Goal: Feedback & Contribution: Leave review/rating

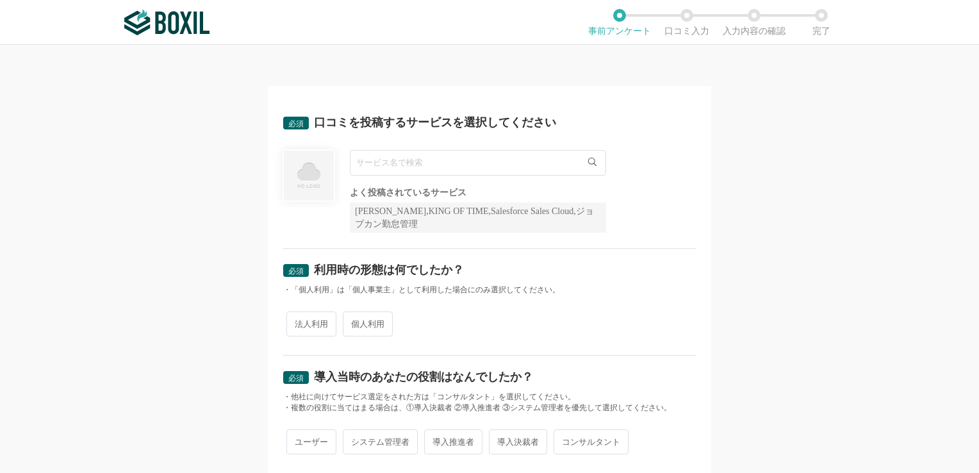
click at [412, 165] on input "text" at bounding box center [478, 163] width 256 height 26
click at [413, 190] on span "RPAロボパットDX" at bounding box center [397, 189] width 69 height 8
type input "RPAロボパットDX"
click at [305, 318] on span "法人利用" at bounding box center [311, 323] width 50 height 25
click at [298, 318] on input "法人利用" at bounding box center [293, 317] width 8 height 8
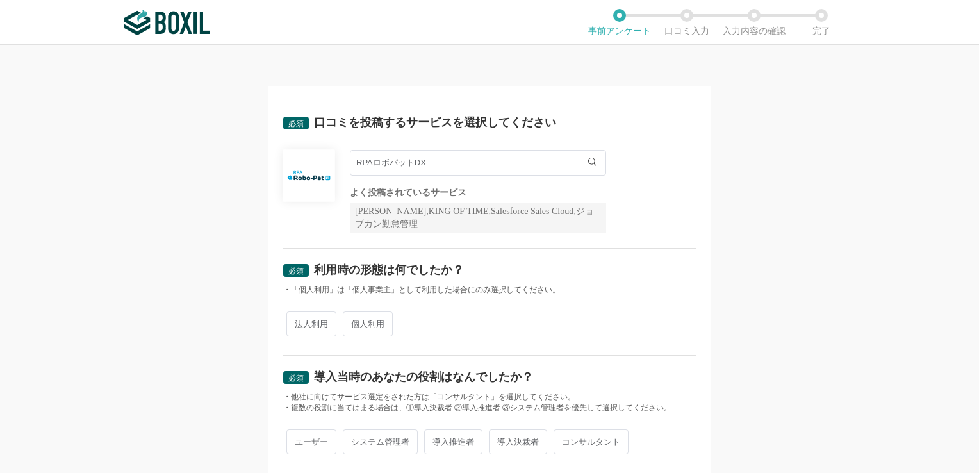
radio input "true"
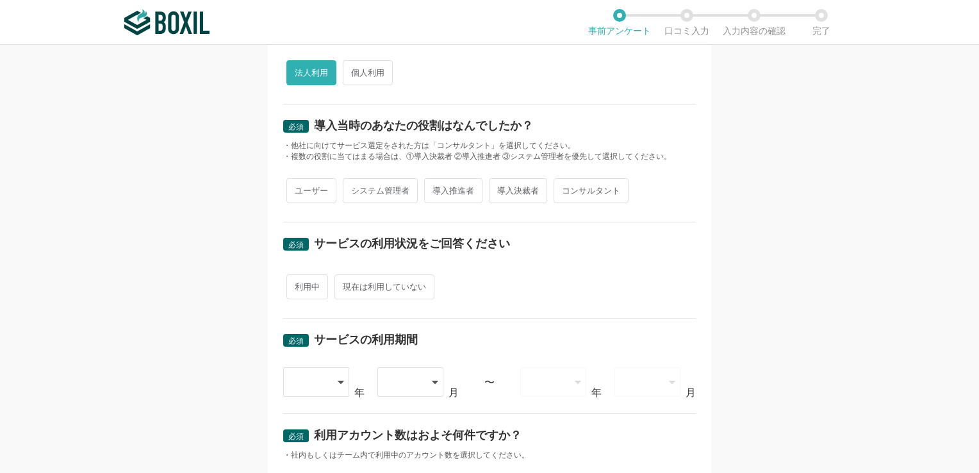
scroll to position [257, 0]
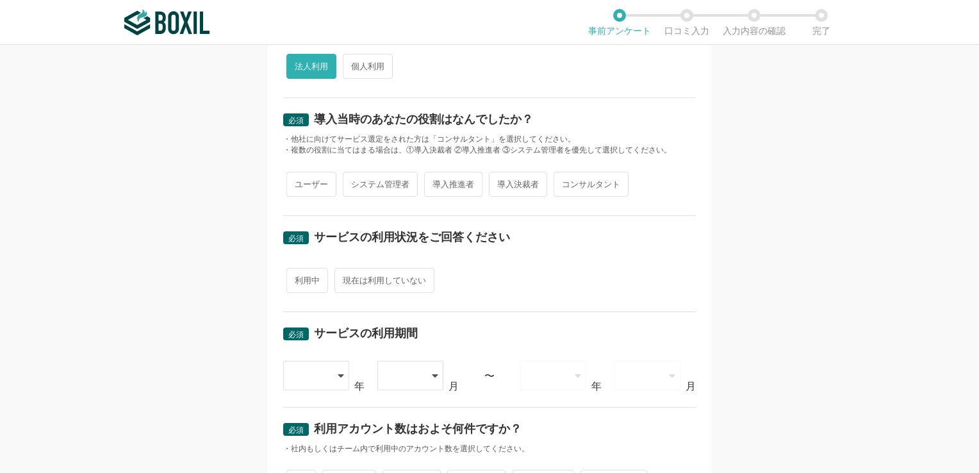
click at [438, 186] on span "導入推進者" at bounding box center [453, 184] width 58 height 25
click at [436, 182] on input "導入推進者" at bounding box center [431, 178] width 8 height 8
radio input "true"
click at [300, 270] on span "利用中" at bounding box center [307, 280] width 42 height 25
click at [298, 270] on input "利用中" at bounding box center [293, 274] width 8 height 8
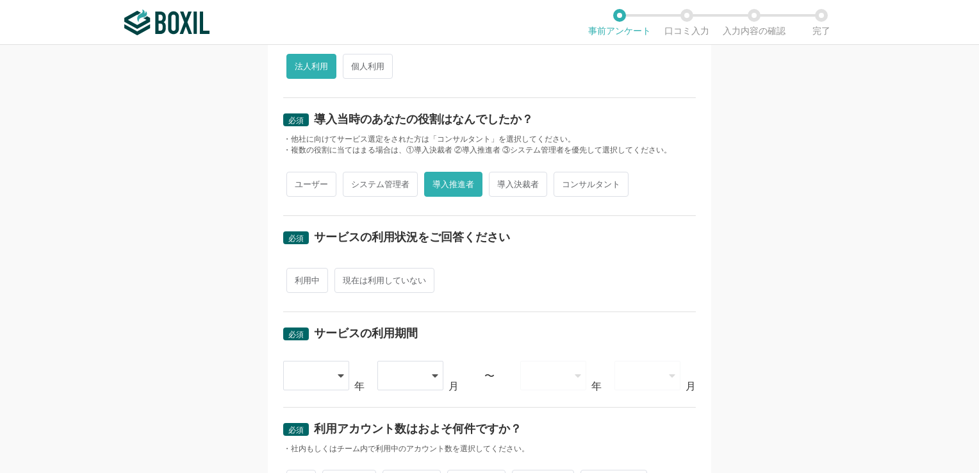
radio input "true"
click at [339, 374] on icon at bounding box center [342, 375] width 6 height 10
click at [190, 370] on div "必須 口コミを投稿するサービスを選択してください RPAロボパットDX RPAロボパットDX よく投稿されているサービス Sansan,KING OF TIM…" at bounding box center [489, 259] width 979 height 428
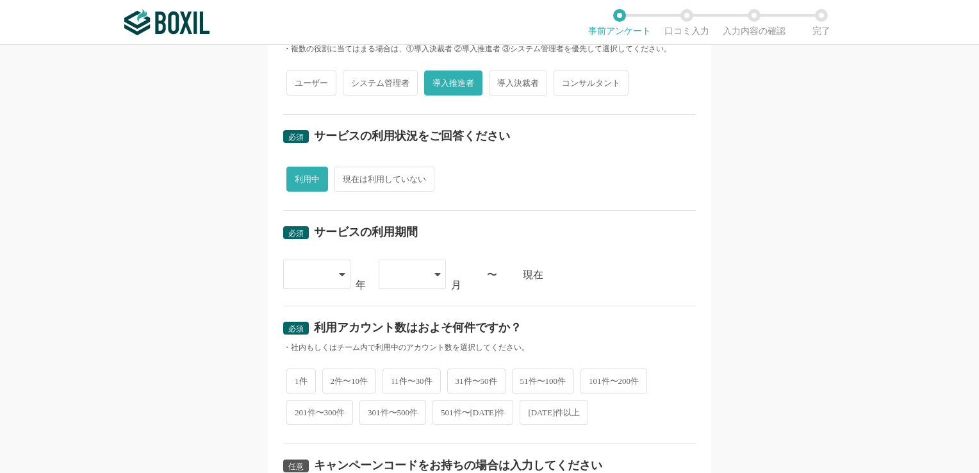
scroll to position [394, 0]
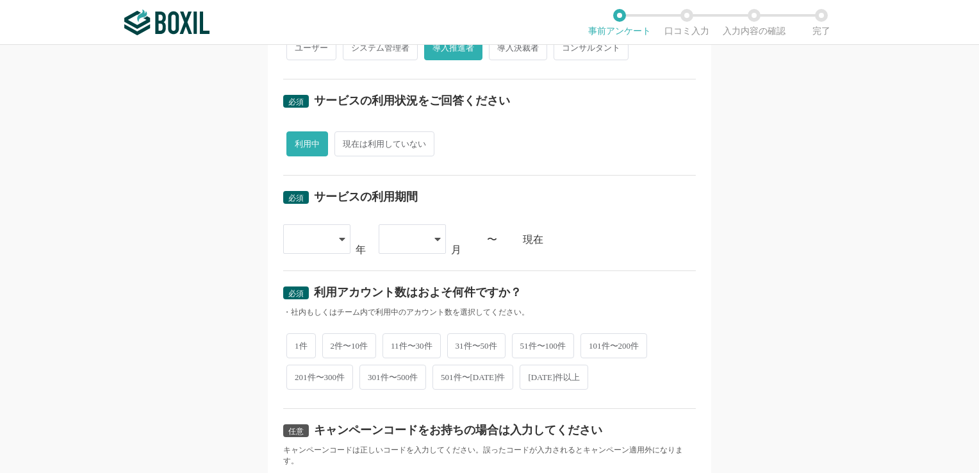
click at [339, 238] on icon at bounding box center [342, 239] width 6 height 3
click at [307, 323] on li "[DATE]" at bounding box center [316, 313] width 67 height 31
click at [339, 250] on div "[DATE]" at bounding box center [316, 239] width 67 height 29
click at [336, 243] on div "[DATE]" at bounding box center [316, 239] width 67 height 29
click at [332, 237] on div "[DATE]" at bounding box center [316, 239] width 67 height 29
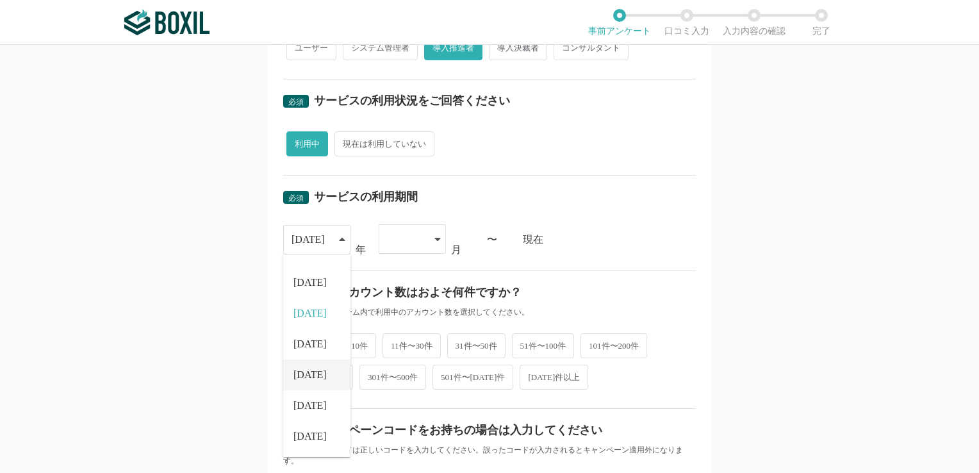
drag, startPoint x: 301, startPoint y: 375, endPoint x: 301, endPoint y: 359, distance: 16.0
click at [301, 371] on span "[DATE]" at bounding box center [309, 375] width 33 height 10
click at [301, 352] on li "[DATE]" at bounding box center [316, 353] width 67 height 31
click at [404, 240] on div at bounding box center [406, 239] width 38 height 28
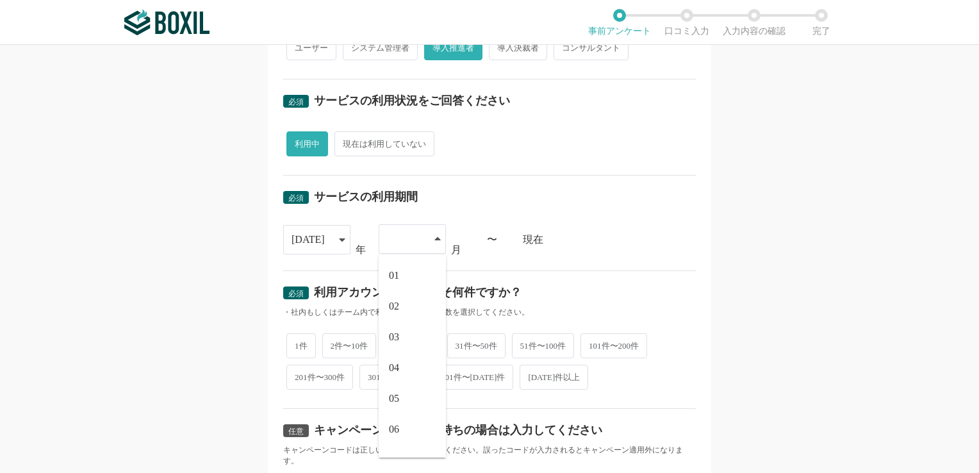
click at [158, 281] on div "必須 口コミを投稿するサービスを選択してください RPAロボパットDX RPAロボパットDX よく投稿されているサービス Sansan,KING OF TIM…" at bounding box center [489, 259] width 979 height 428
click at [397, 225] on div at bounding box center [406, 239] width 38 height 28
click at [418, 358] on li "09" at bounding box center [412, 365] width 67 height 31
click at [420, 224] on div "09" at bounding box center [412, 238] width 67 height 29
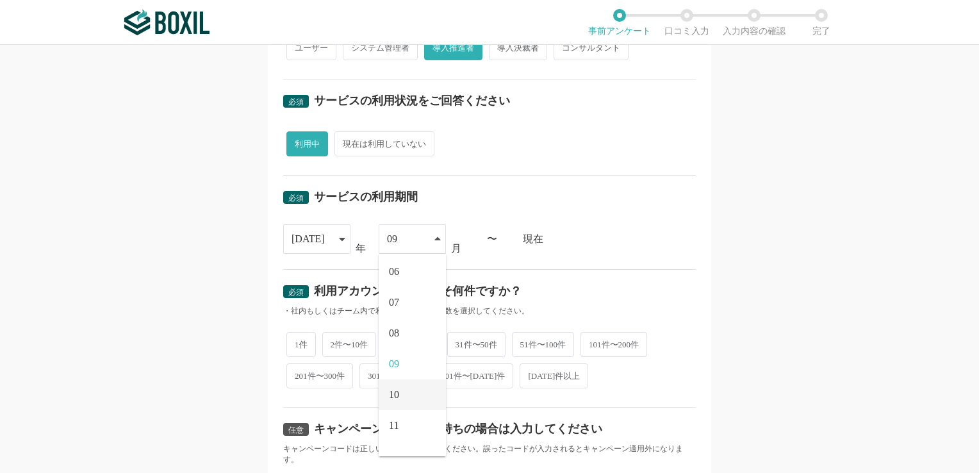
click at [398, 391] on li "10" at bounding box center [412, 394] width 67 height 31
click at [300, 340] on span "1件" at bounding box center [300, 344] width 29 height 25
click at [298, 340] on input "1件" at bounding box center [293, 338] width 8 height 8
radio input "true"
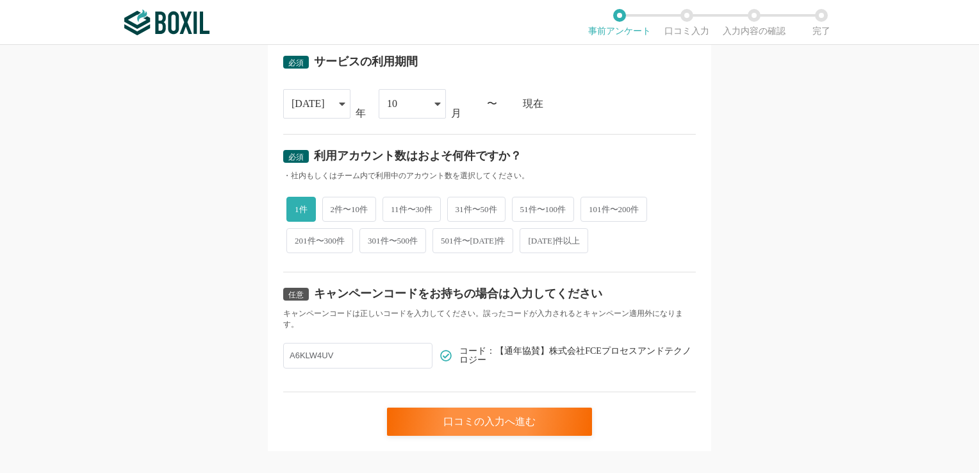
scroll to position [545, 0]
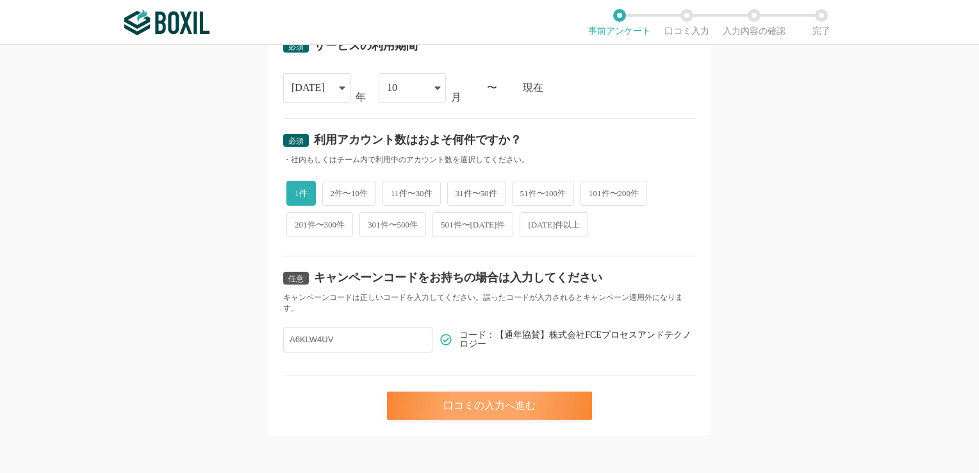
click at [463, 398] on div "口コミの入力へ進む" at bounding box center [489, 405] width 205 height 28
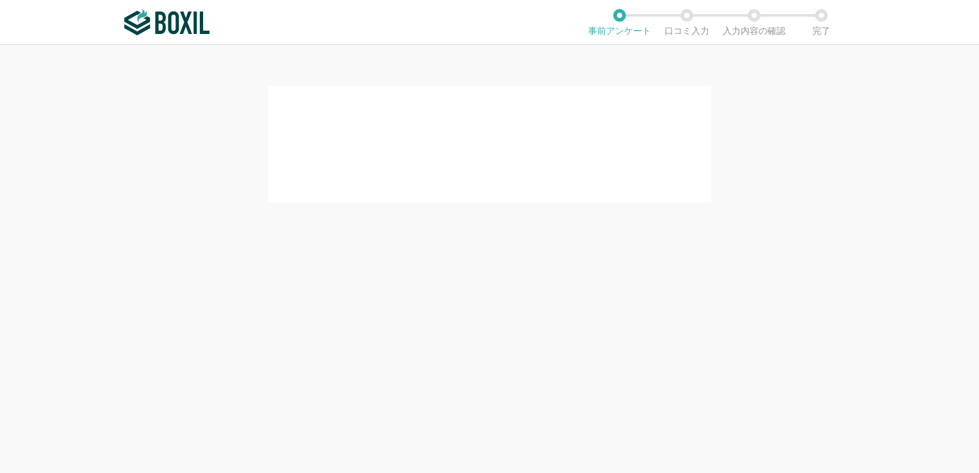
scroll to position [0, 0]
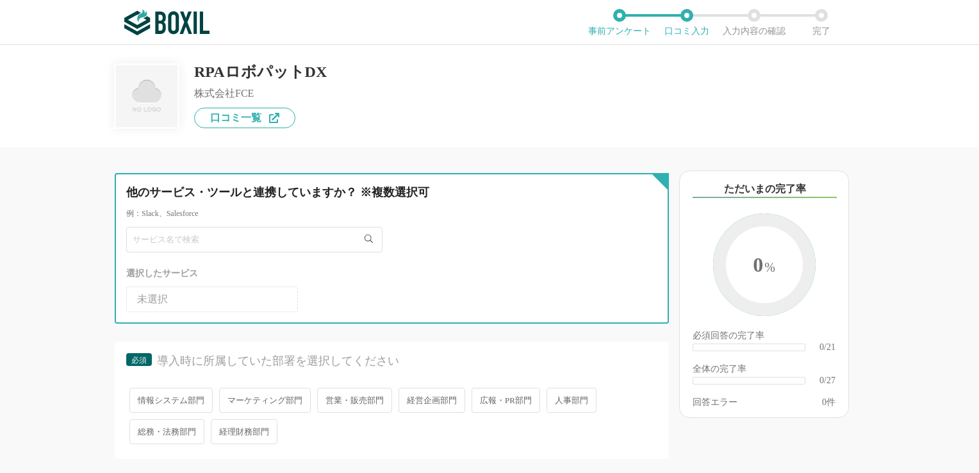
click at [300, 236] on input "text" at bounding box center [254, 240] width 256 height 26
type input "ロボパット"
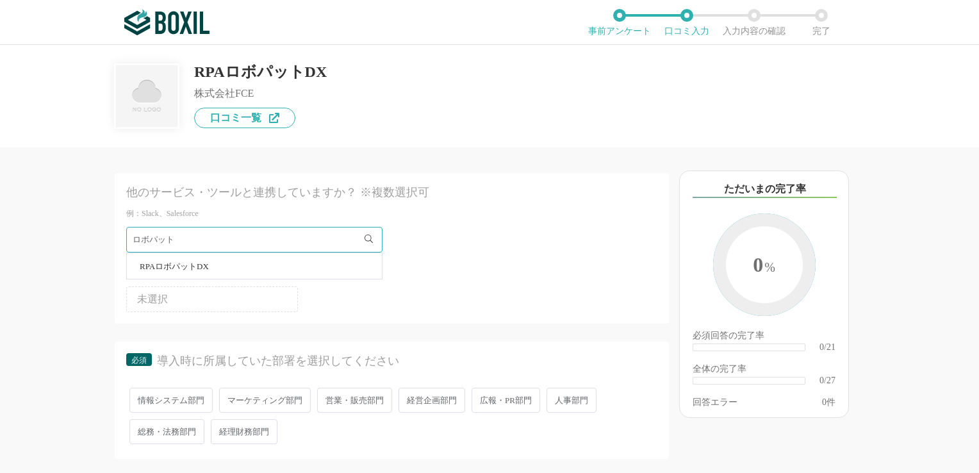
click at [250, 265] on li "RPAロボパットDX" at bounding box center [254, 266] width 255 height 26
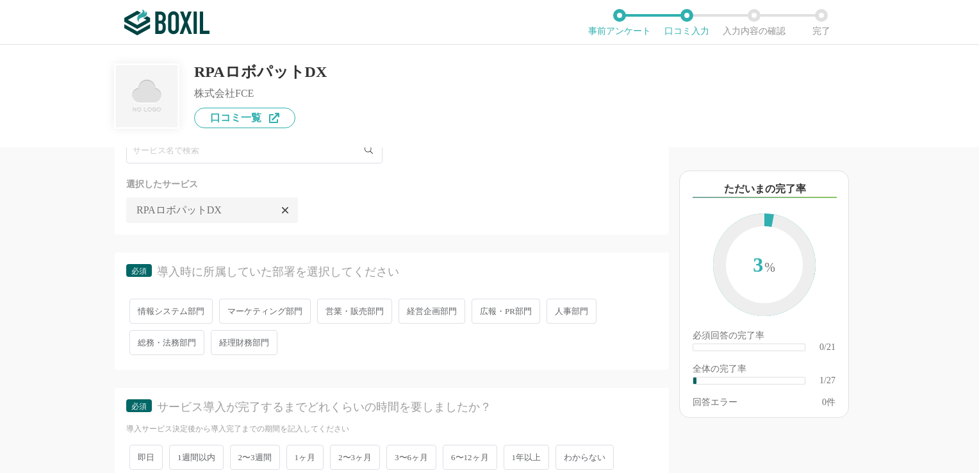
scroll to position [95, 0]
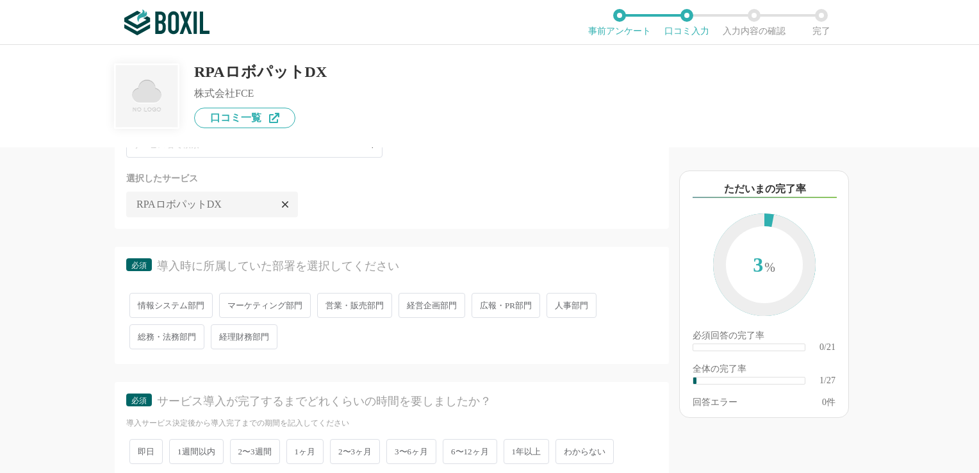
click at [182, 334] on span "総務・法務部門" at bounding box center [166, 336] width 75 height 25
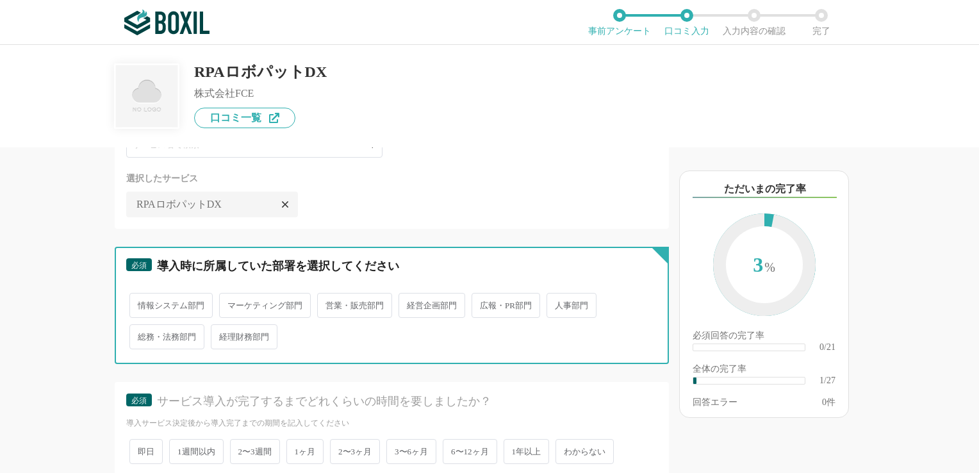
click at [141, 334] on input "総務・法務部門" at bounding box center [137, 330] width 8 height 8
radio input "true"
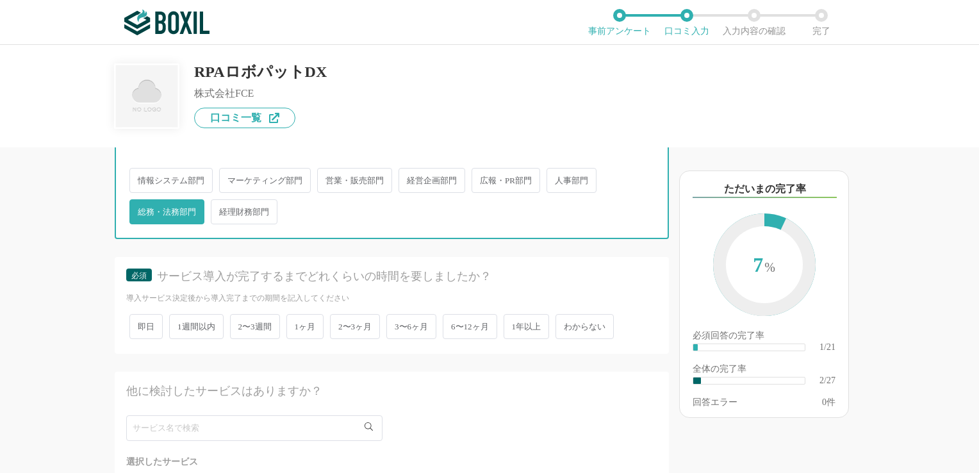
scroll to position [243, 0]
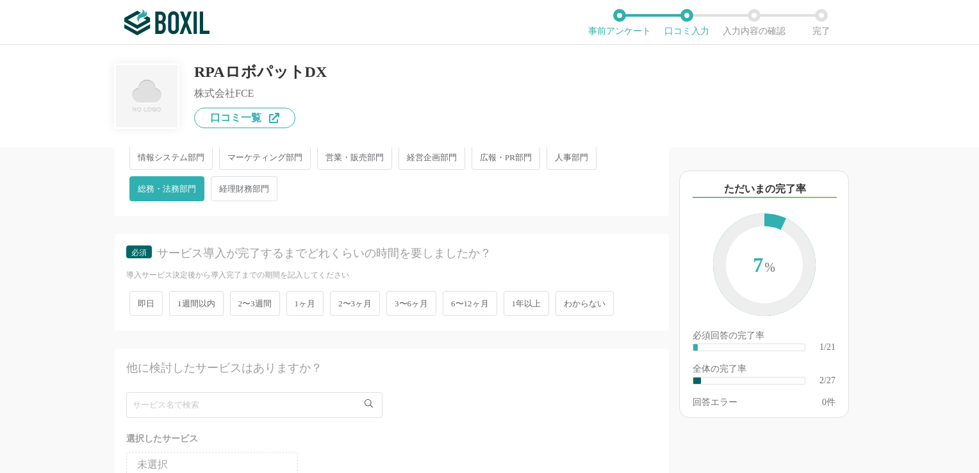
click at [411, 302] on span "3〜6ヶ月" at bounding box center [411, 303] width 50 height 25
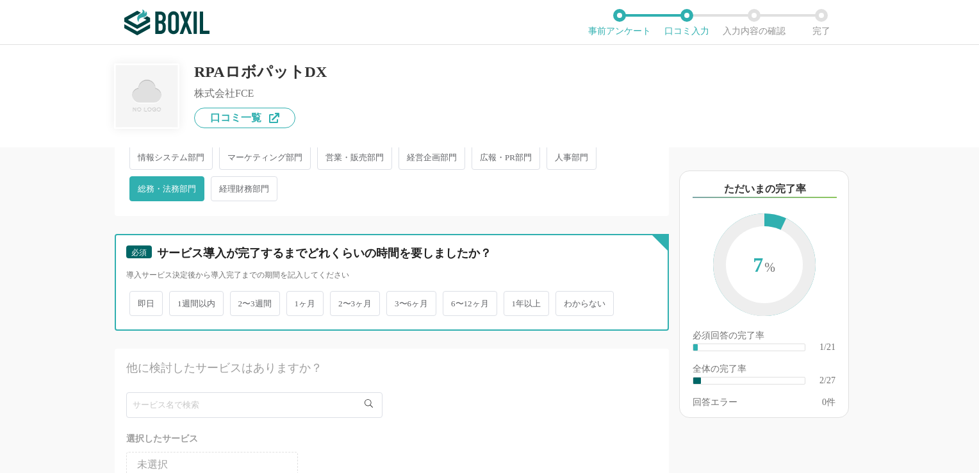
click at [398, 301] on input "3〜6ヶ月" at bounding box center [393, 297] width 8 height 8
radio input "true"
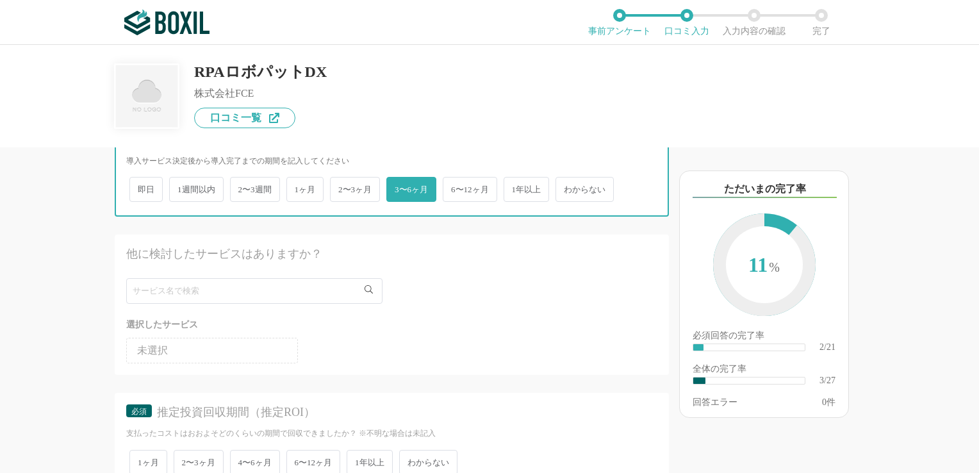
scroll to position [357, 0]
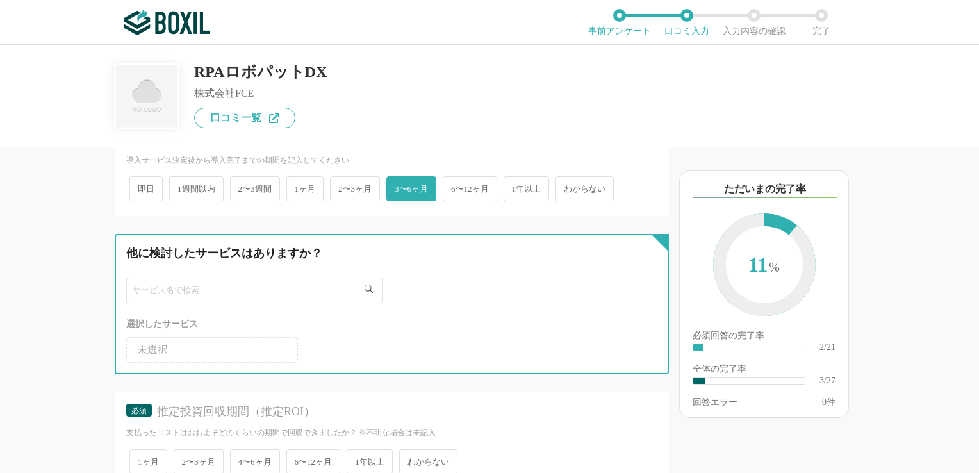
click at [211, 289] on input "text" at bounding box center [254, 290] width 256 height 26
type input "ア"
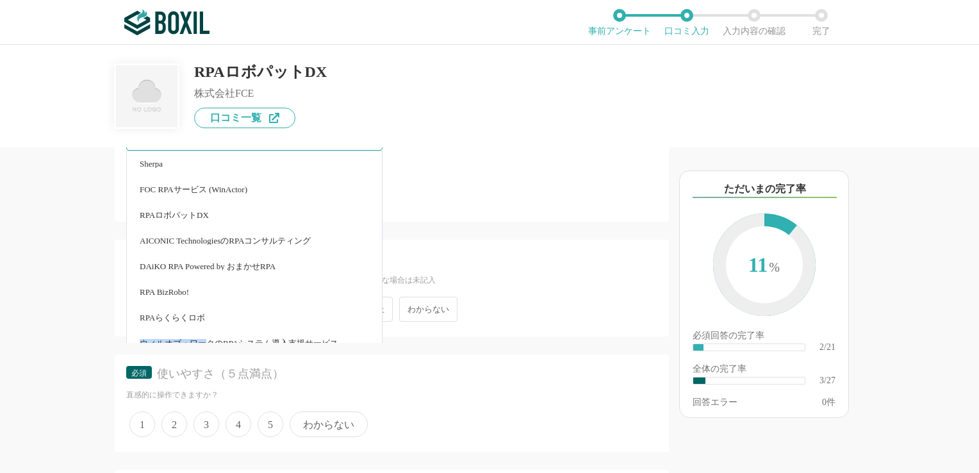
scroll to position [90, 0]
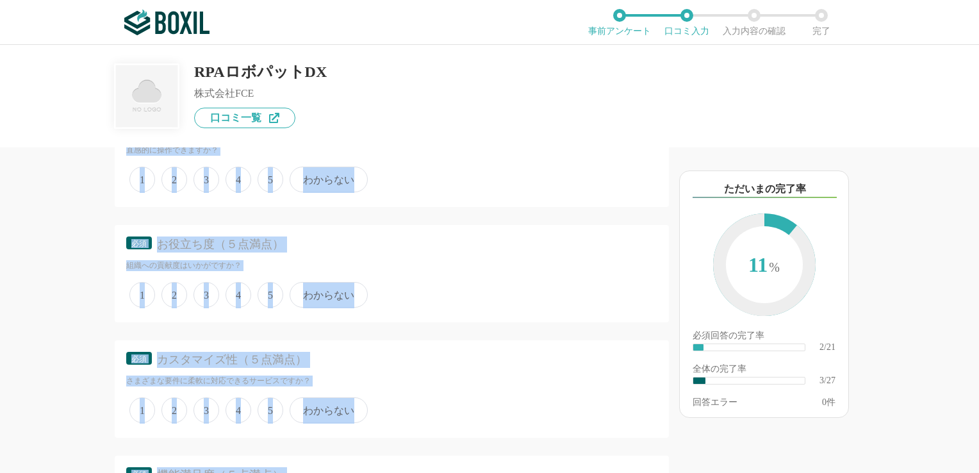
drag, startPoint x: 196, startPoint y: 422, endPoint x: 199, endPoint y: 308, distance: 114.0
click at [199, 308] on div "他のサービス・ツールと連携していますか？ ※複数選択可 例：Slack、Salesforce 選択したサービス 未選択 RPAロボパットDX 必須 導入時に所…" at bounding box center [392, 395] width 554 height 1954
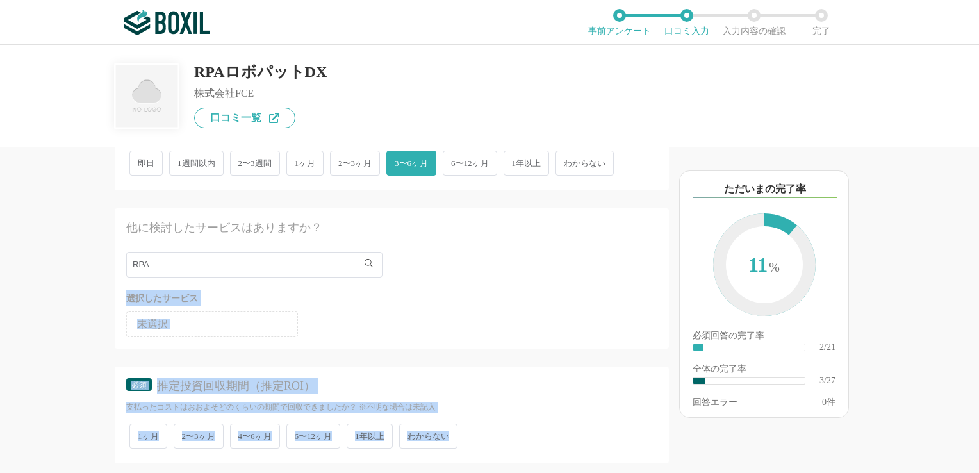
scroll to position [387, 0]
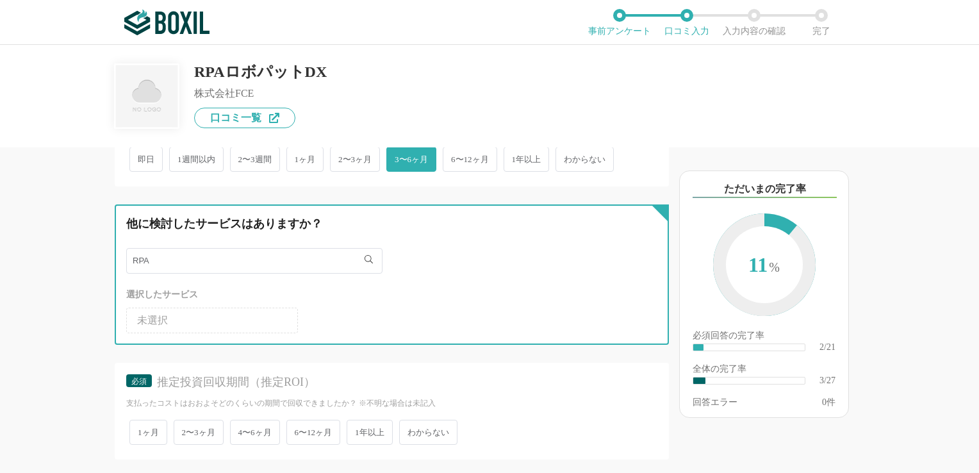
click at [195, 263] on input "RPA" at bounding box center [254, 261] width 256 height 26
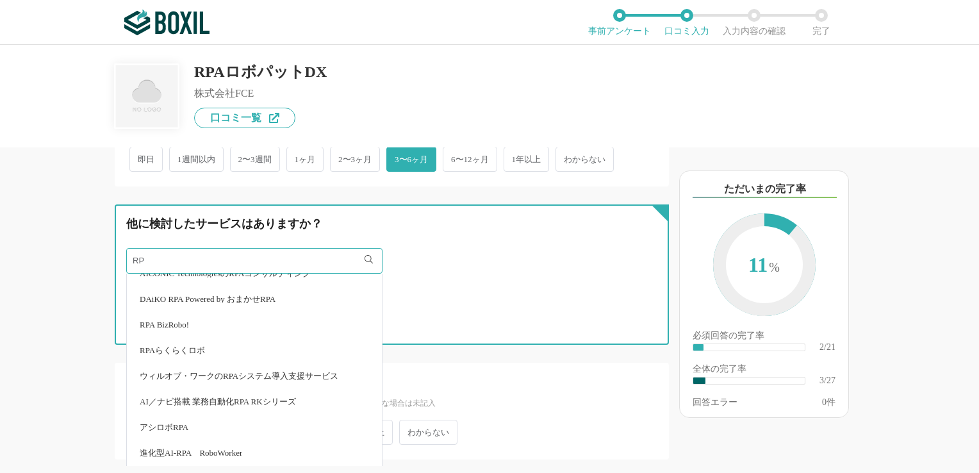
type input "R"
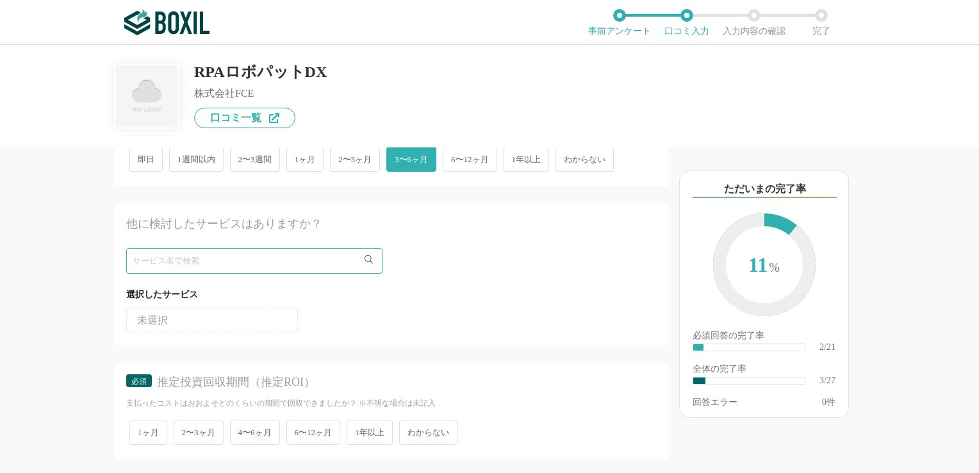
click at [58, 263] on div "他のサービス・ツールと連携していますか？ ※複数選択可 例：Slack、Salesforce 選択したサービス 未選択 RPAロボパットDX 必須 導入時に所…" at bounding box center [348, 309] width 640 height 325
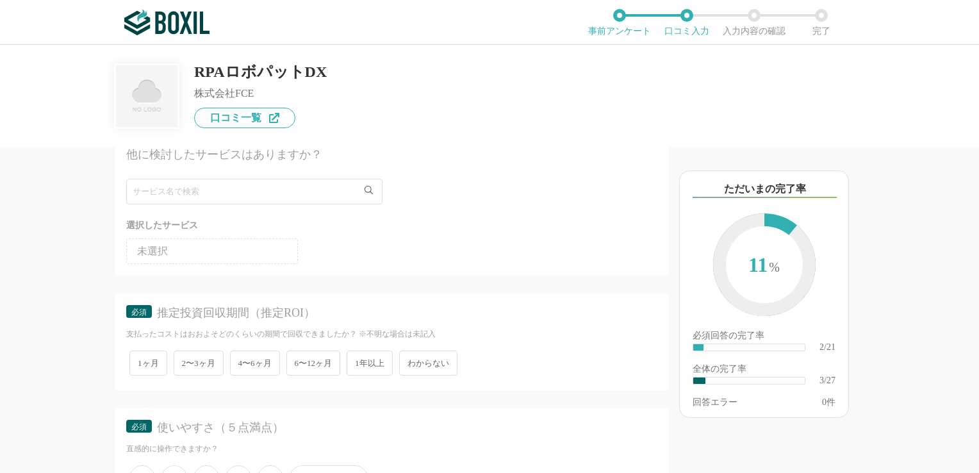
scroll to position [458, 0]
click at [377, 363] on span "1年以上" at bounding box center [370, 360] width 46 height 25
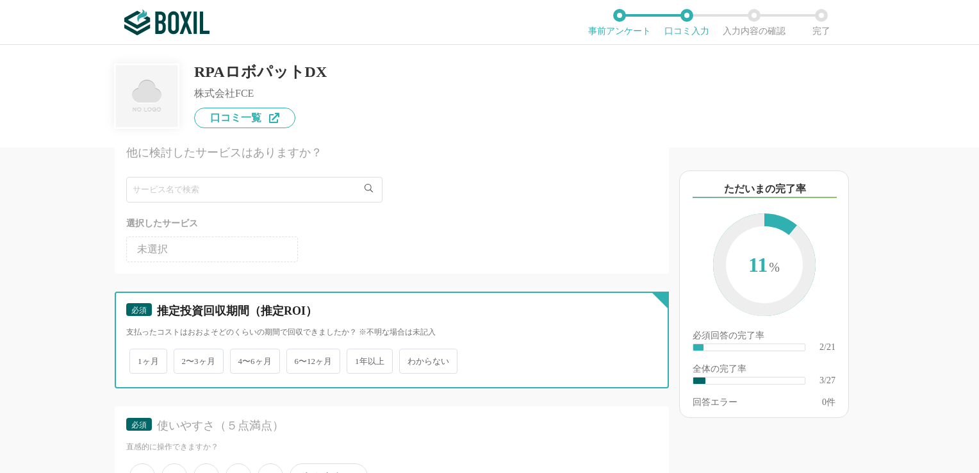
click at [358, 359] on input "1年以上" at bounding box center [354, 354] width 8 height 8
radio input "true"
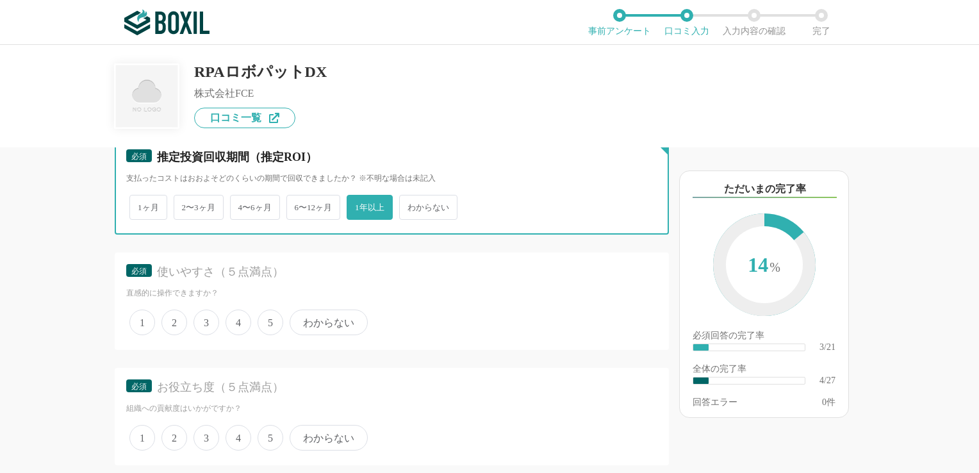
scroll to position [619, 0]
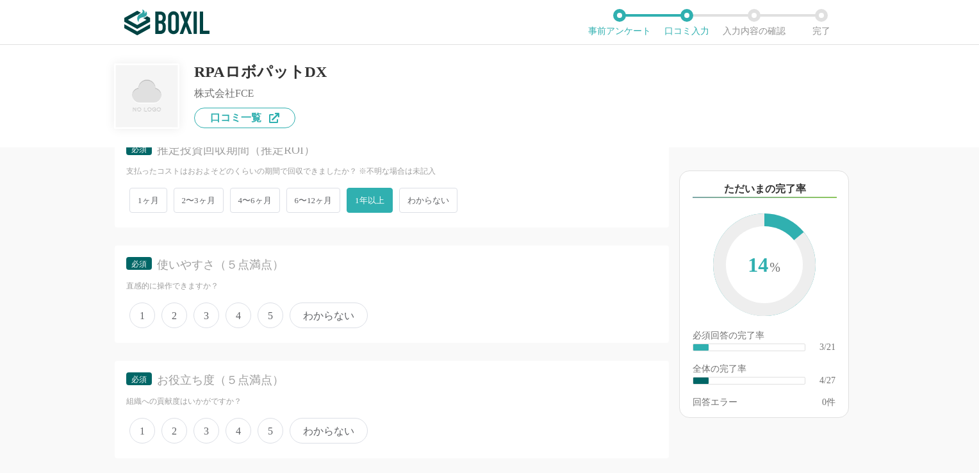
click at [277, 316] on span "5" at bounding box center [270, 315] width 26 height 26
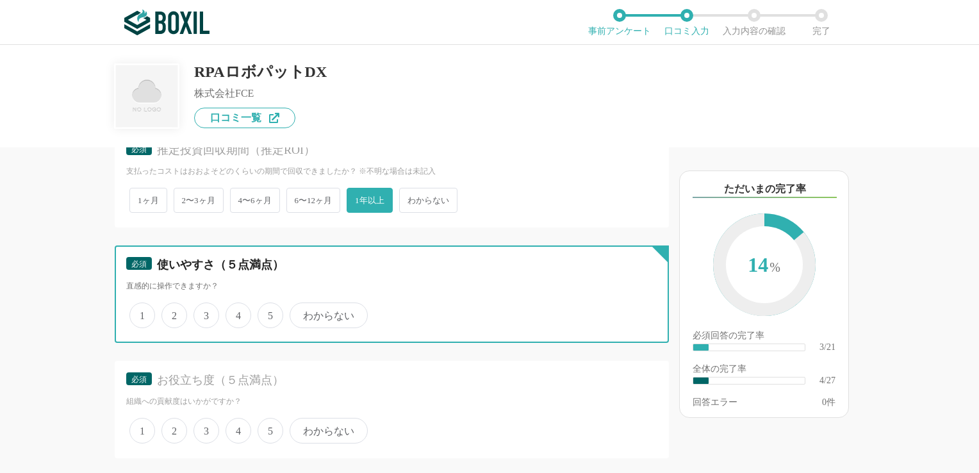
click at [269, 313] on input "5" at bounding box center [265, 308] width 8 height 8
radio input "true"
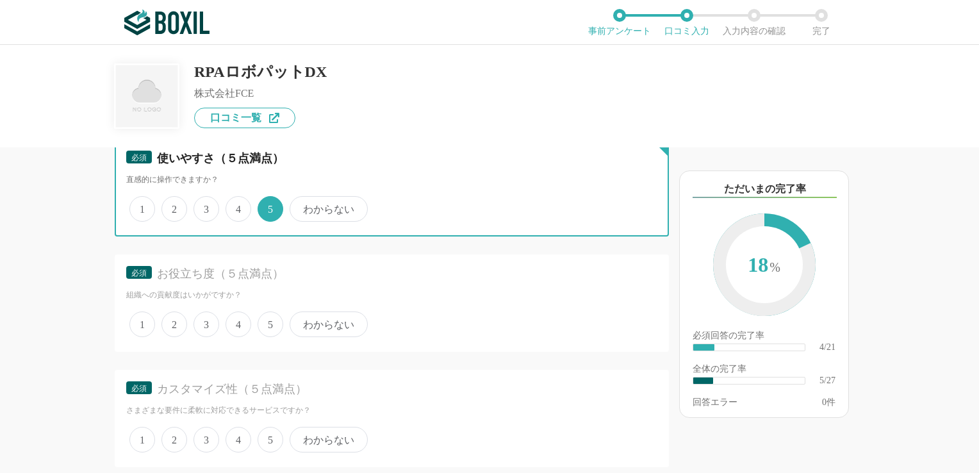
scroll to position [738, 0]
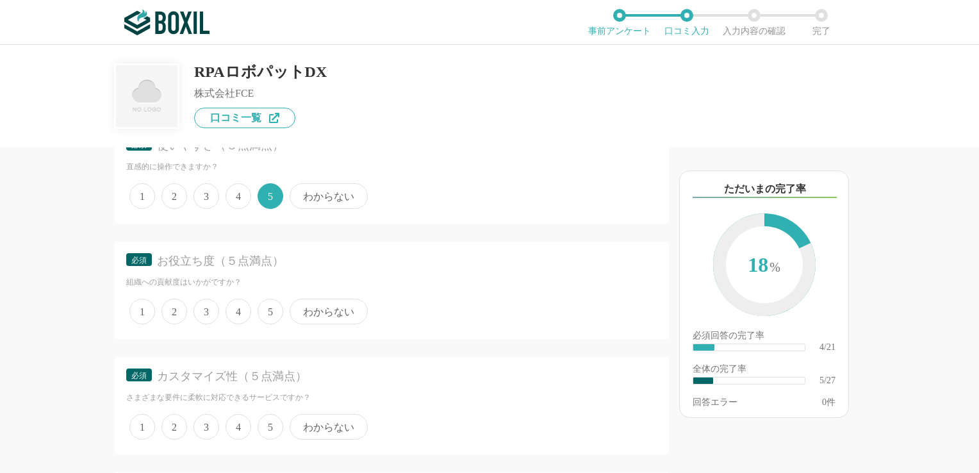
click at [272, 298] on span "5" at bounding box center [270, 311] width 26 height 26
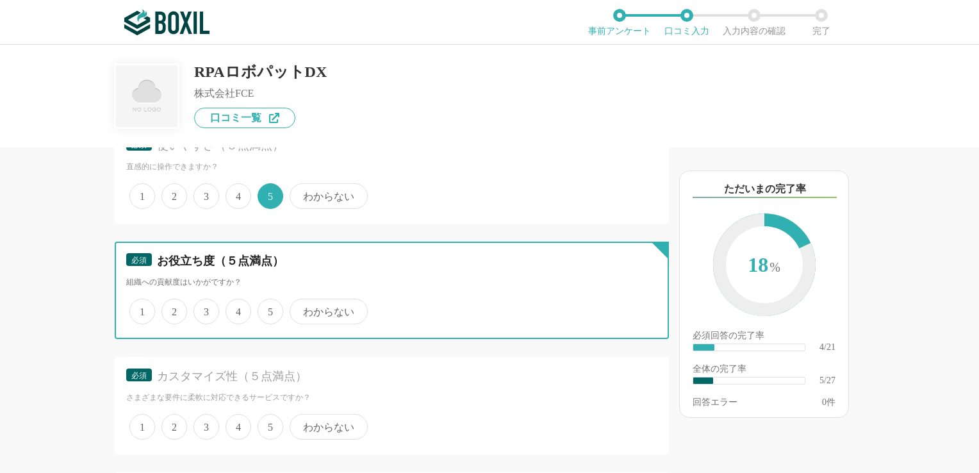
click at [269, 300] on input "5" at bounding box center [265, 304] width 8 height 8
radio input "true"
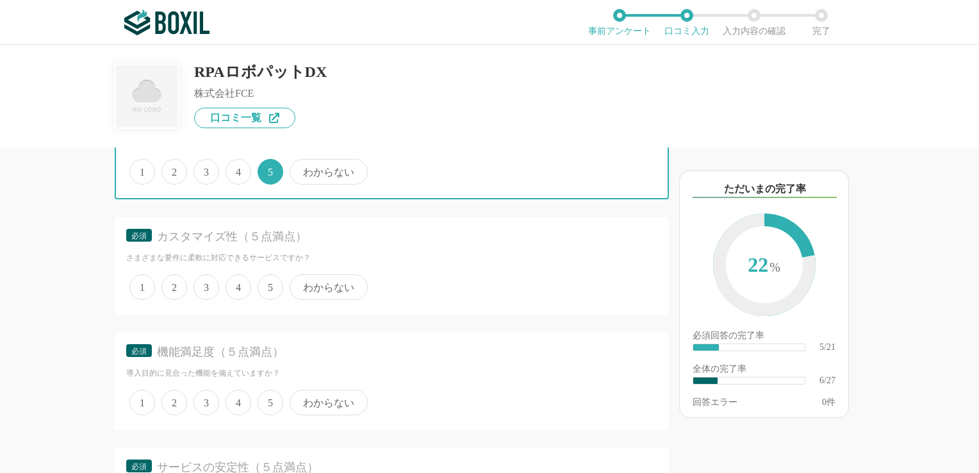
scroll to position [888, 0]
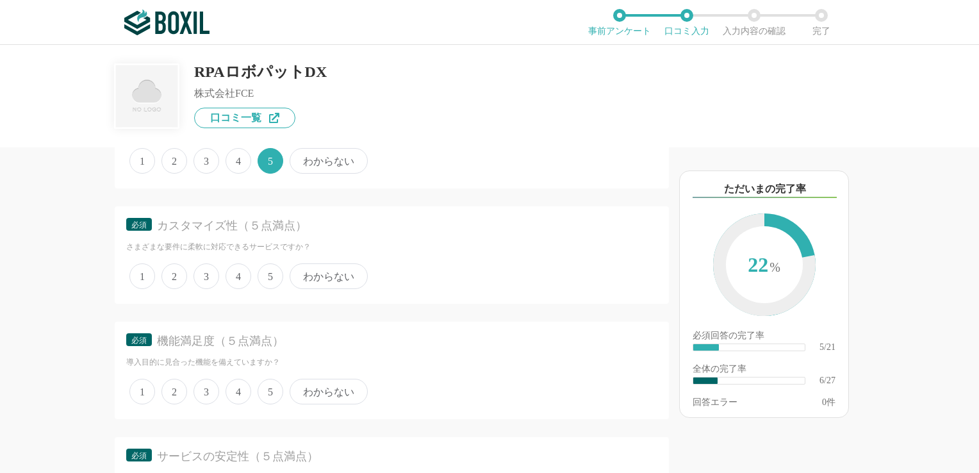
click at [236, 273] on span "4" at bounding box center [238, 276] width 26 height 26
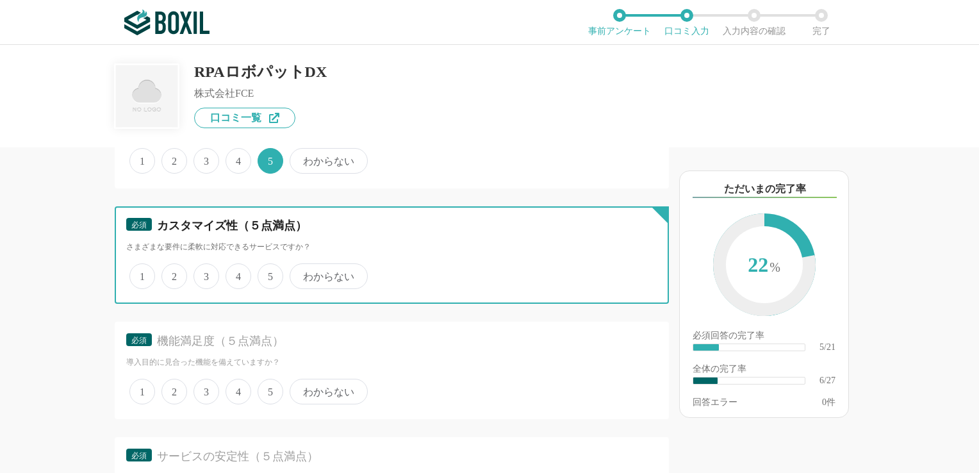
click at [236, 273] on input "4" at bounding box center [233, 269] width 8 height 8
radio input "true"
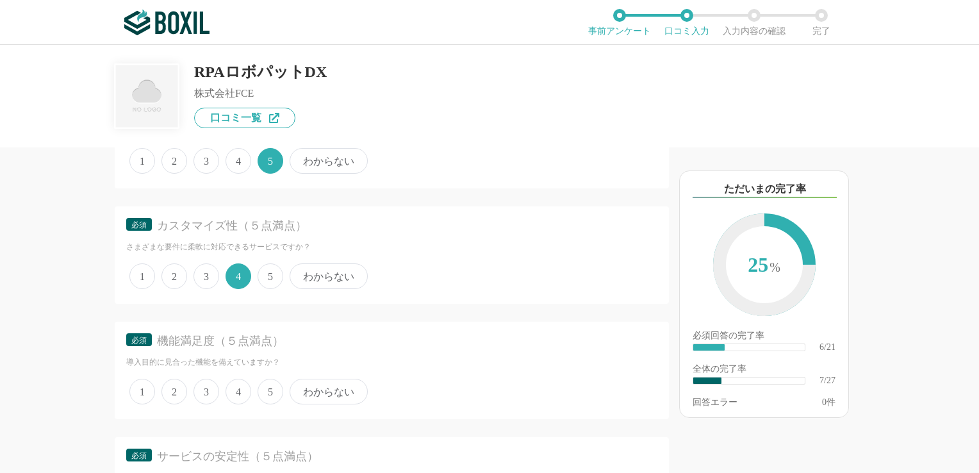
click at [267, 388] on span "5" at bounding box center [270, 392] width 26 height 26
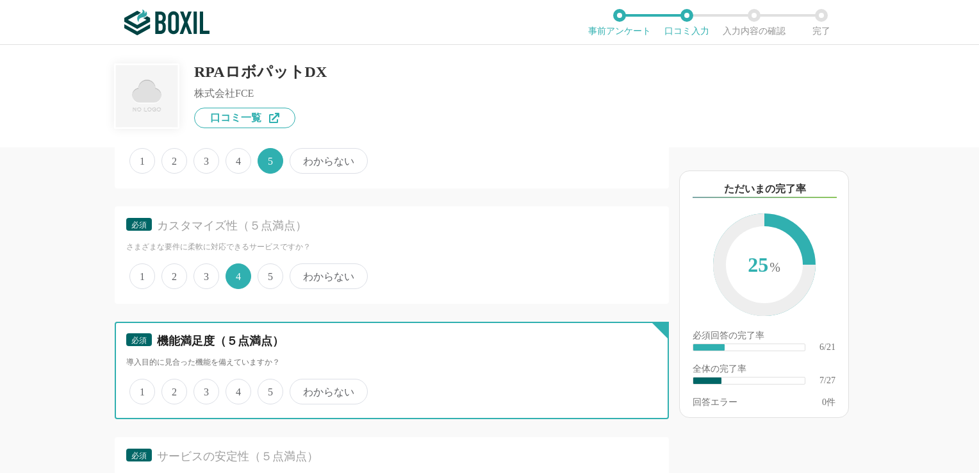
click at [267, 388] on input "5" at bounding box center [265, 384] width 8 height 8
radio input "true"
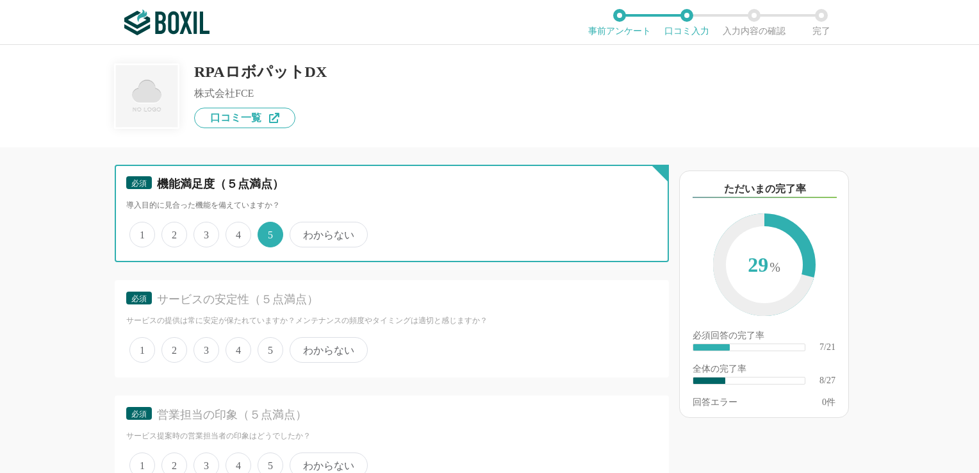
scroll to position [1062, 0]
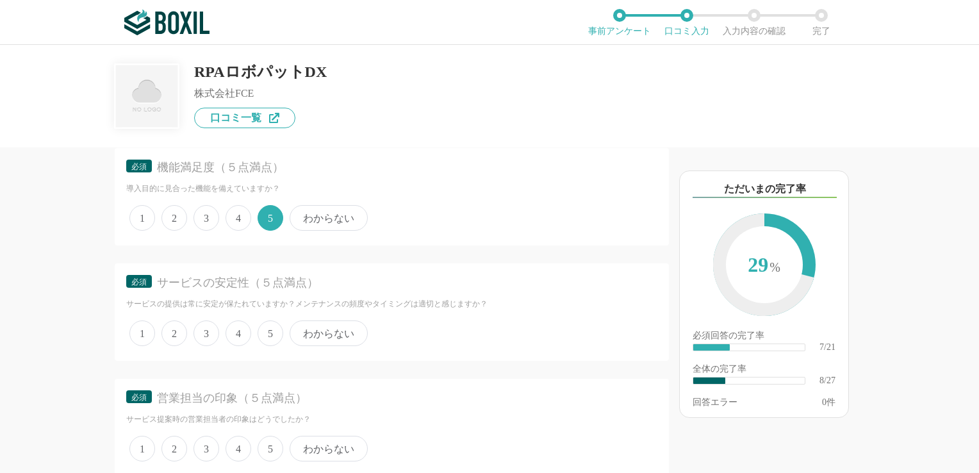
click at [269, 332] on span "5" at bounding box center [270, 333] width 26 height 26
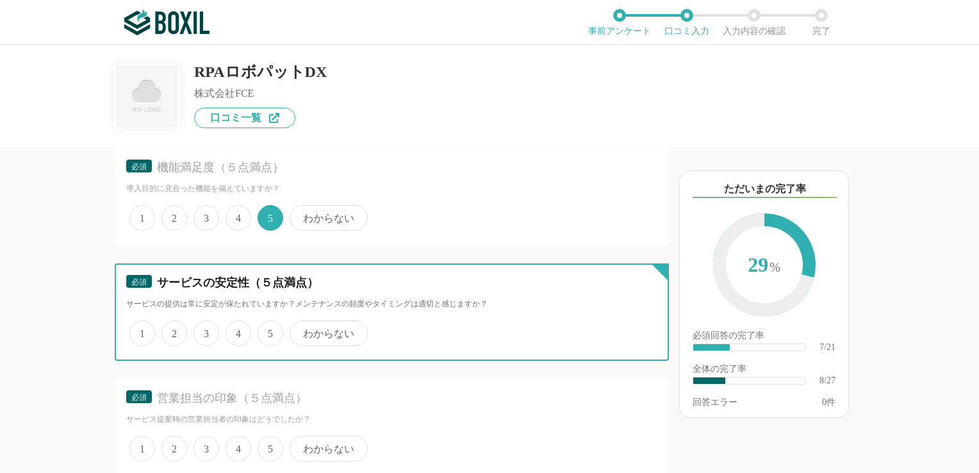
click at [269, 330] on input "5" at bounding box center [265, 326] width 8 height 8
radio input "true"
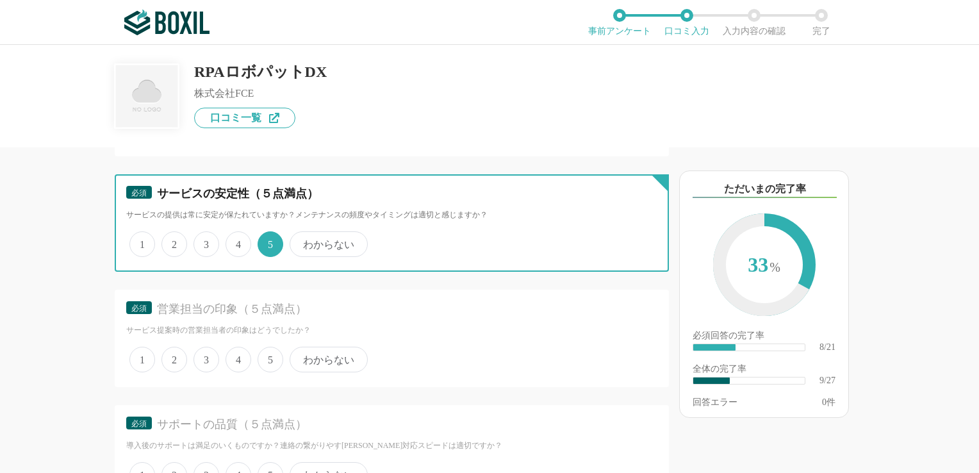
scroll to position [1161, 0]
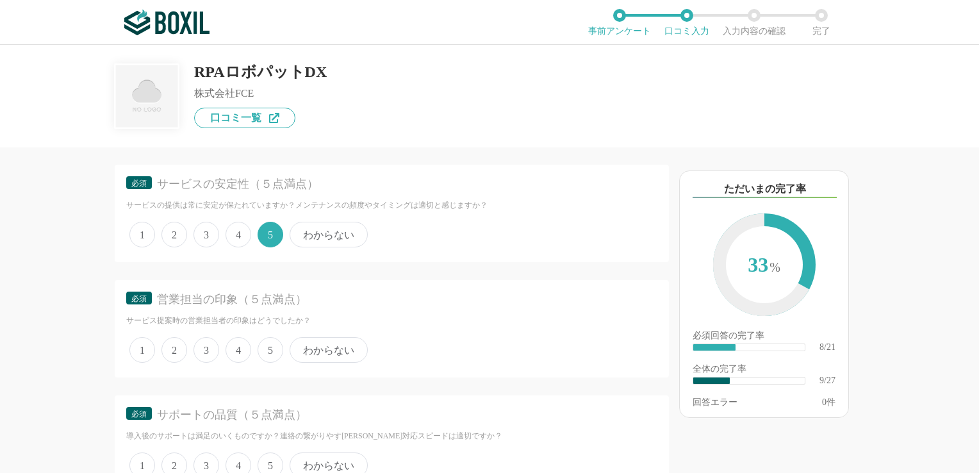
click at [277, 352] on span "5" at bounding box center [270, 350] width 26 height 26
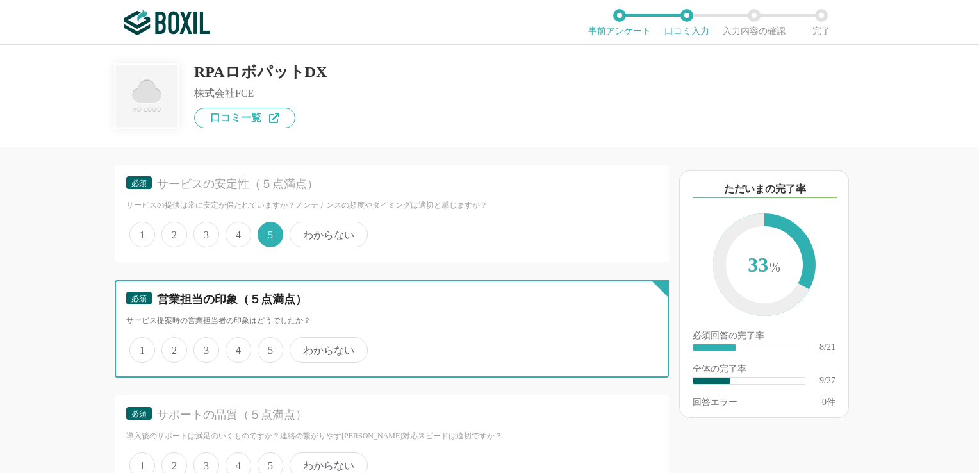
click at [269, 347] on input "5" at bounding box center [265, 343] width 8 height 8
radio input "true"
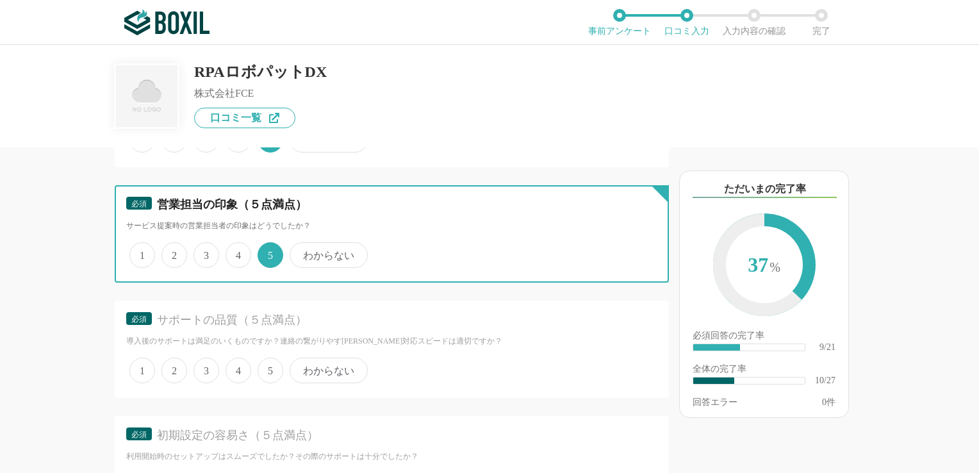
scroll to position [1264, 0]
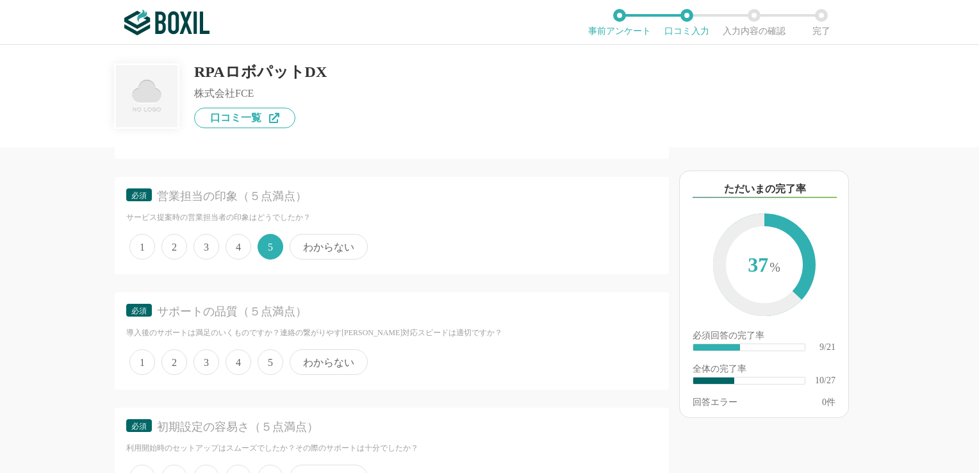
click at [272, 356] on span "5" at bounding box center [270, 362] width 26 height 26
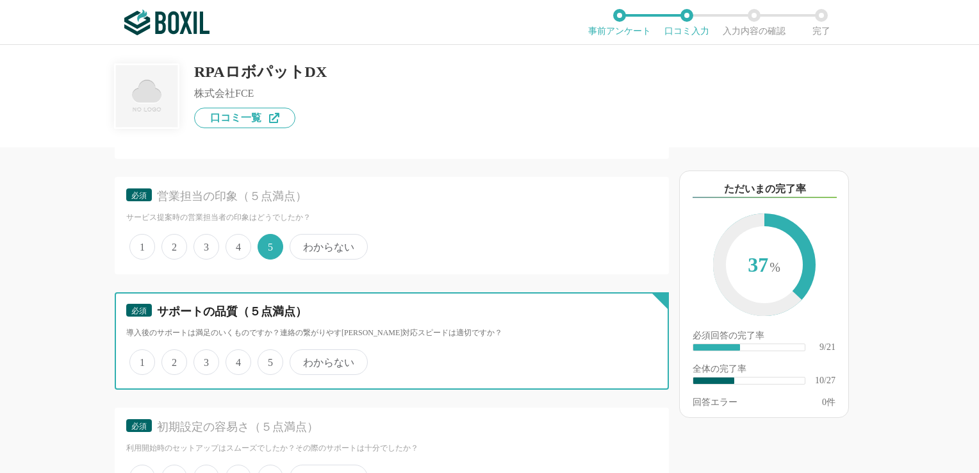
click at [269, 356] on input "5" at bounding box center [265, 355] width 8 height 8
radio input "true"
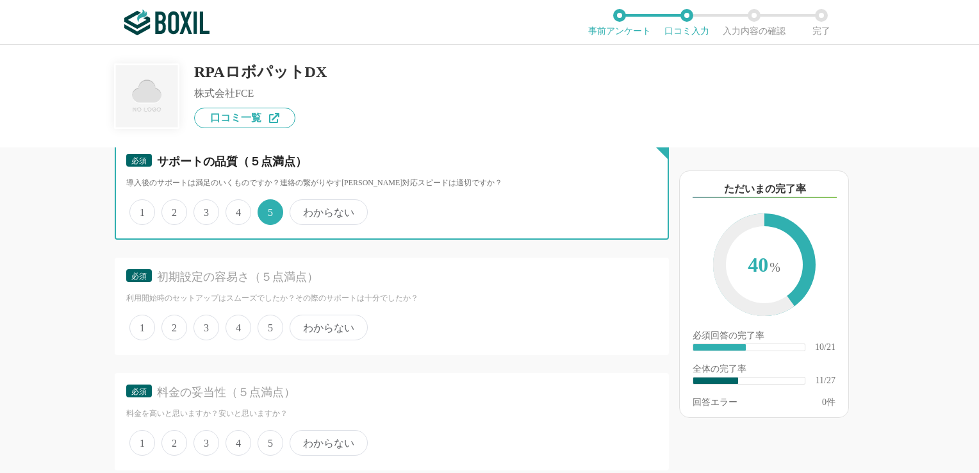
scroll to position [1428, 0]
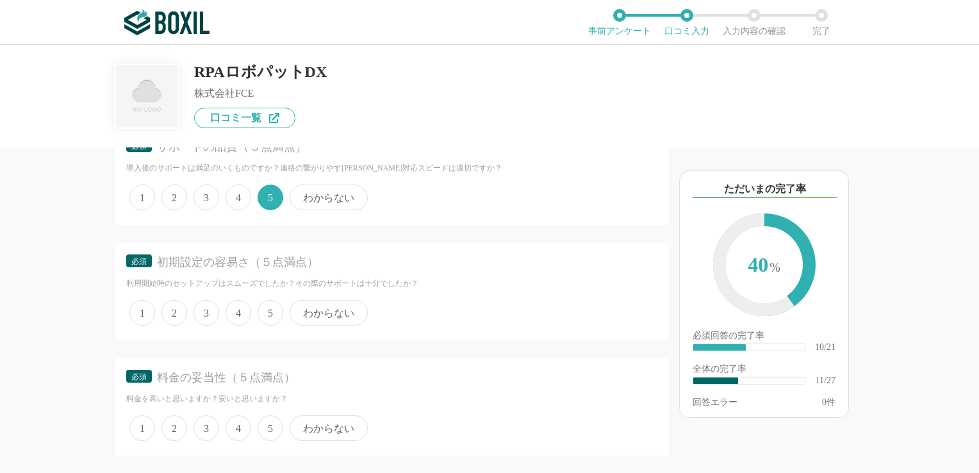
click at [276, 306] on span "5" at bounding box center [270, 313] width 26 height 26
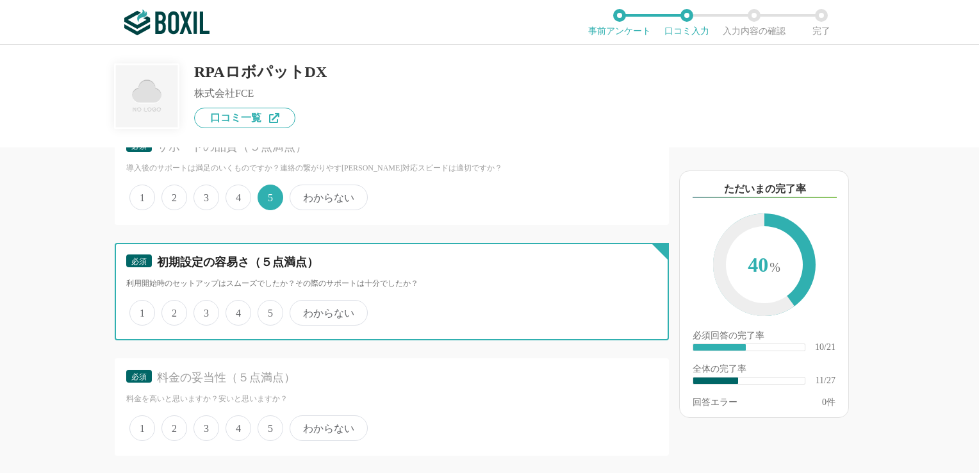
click at [269, 306] on input "5" at bounding box center [265, 306] width 8 height 8
radio input "true"
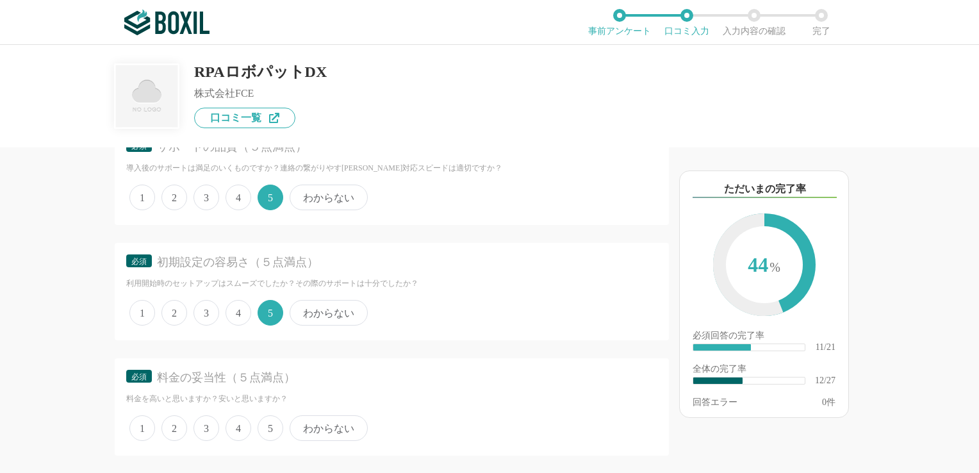
click at [228, 421] on span "4" at bounding box center [238, 428] width 26 height 26
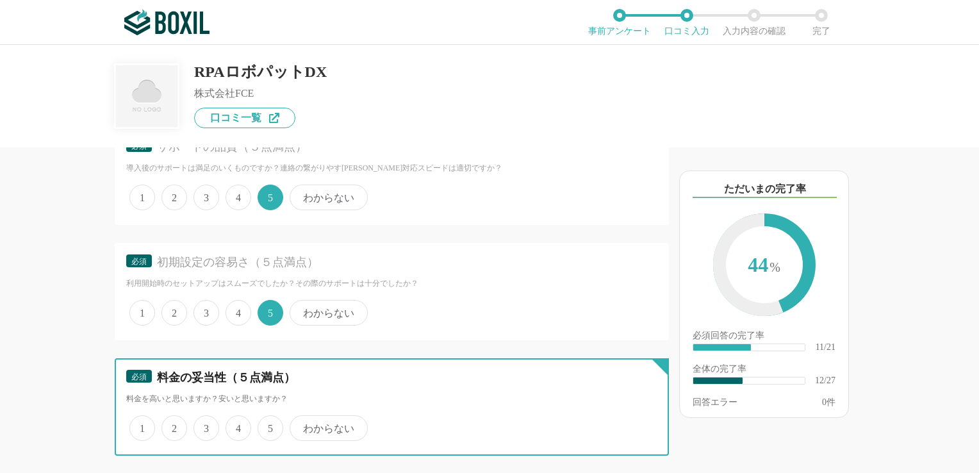
click at [229, 421] on input "4" at bounding box center [233, 421] width 8 height 8
radio input "true"
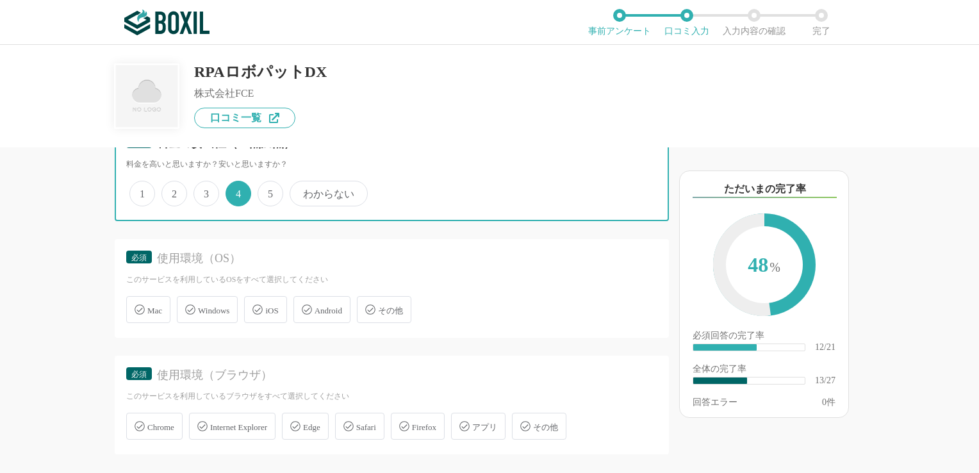
scroll to position [1672, 0]
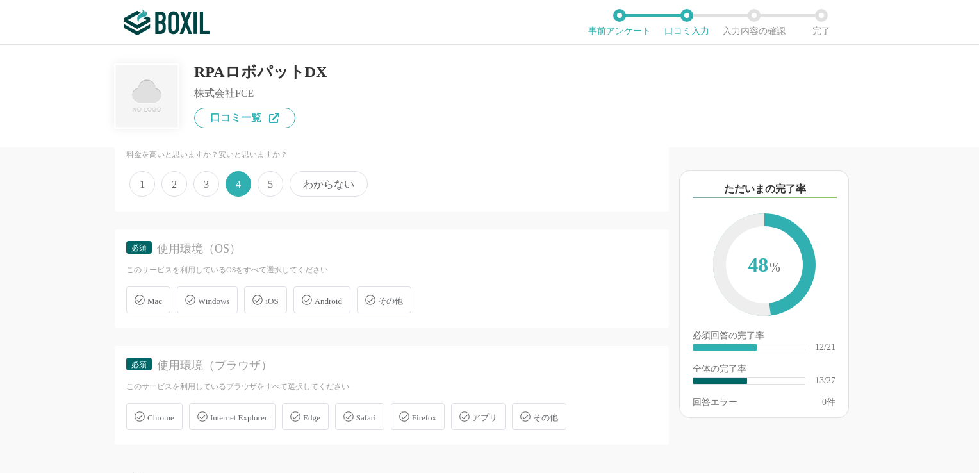
click at [206, 286] on div "Windows" at bounding box center [207, 299] width 61 height 27
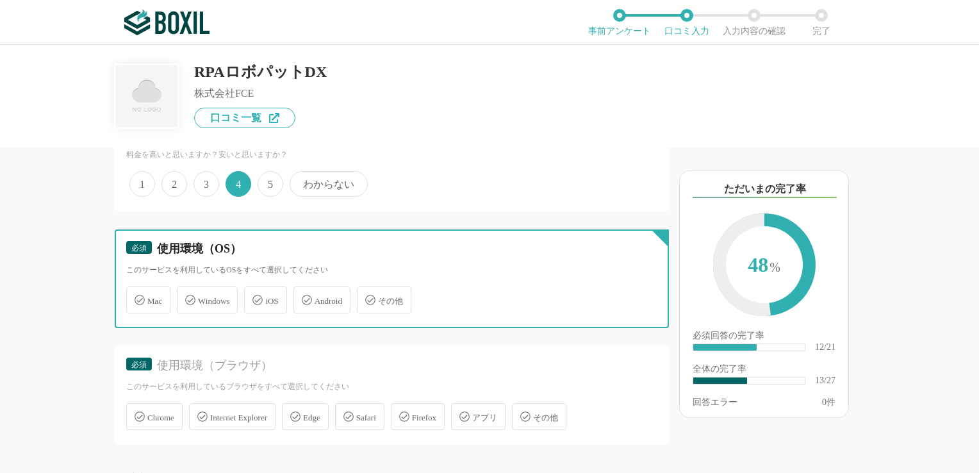
click at [188, 288] on input "Windows" at bounding box center [183, 292] width 8 height 8
checkbox input "true"
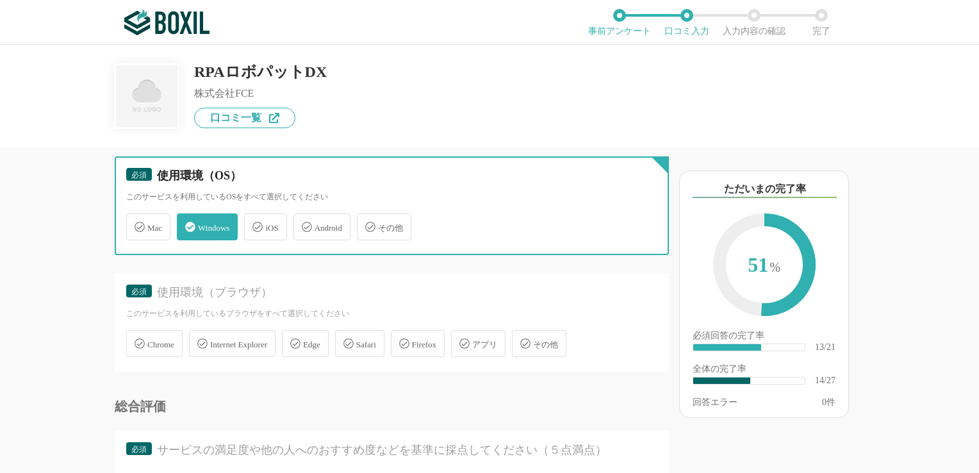
scroll to position [1765, 0]
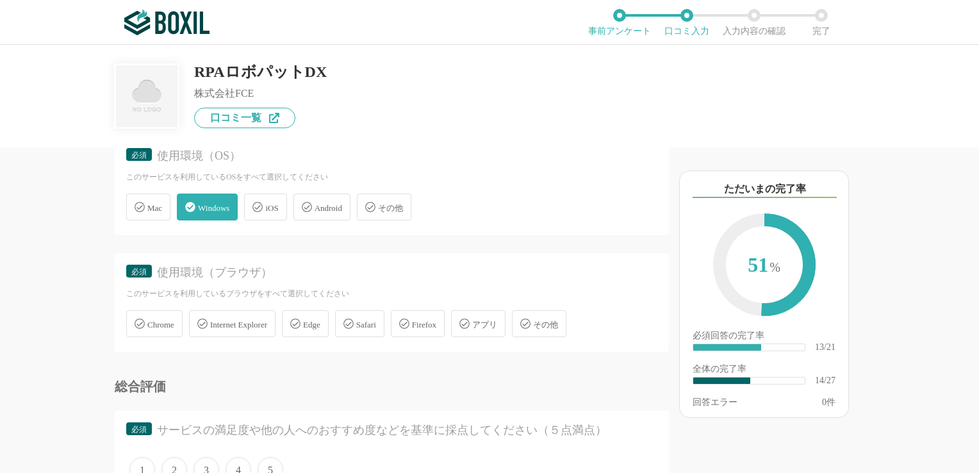
click at [165, 320] on span "Chrome" at bounding box center [160, 325] width 27 height 10
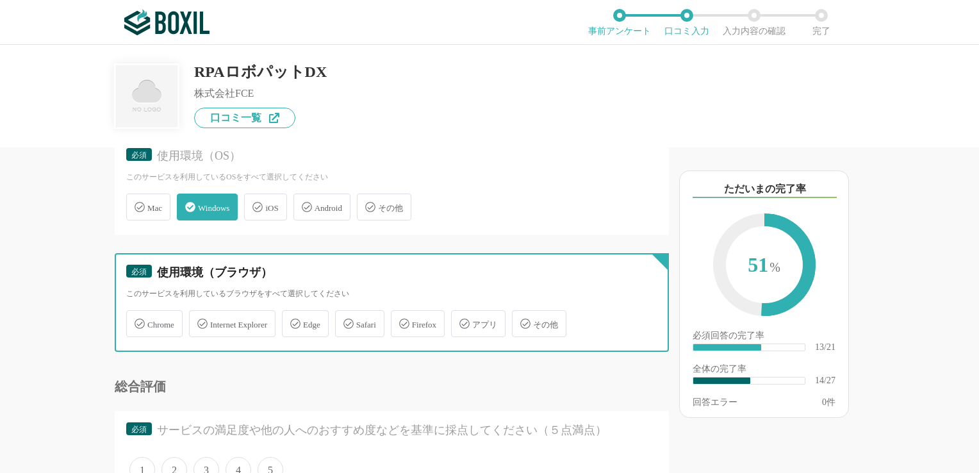
click at [137, 316] on input "Chrome" at bounding box center [133, 316] width 8 height 8
checkbox input "true"
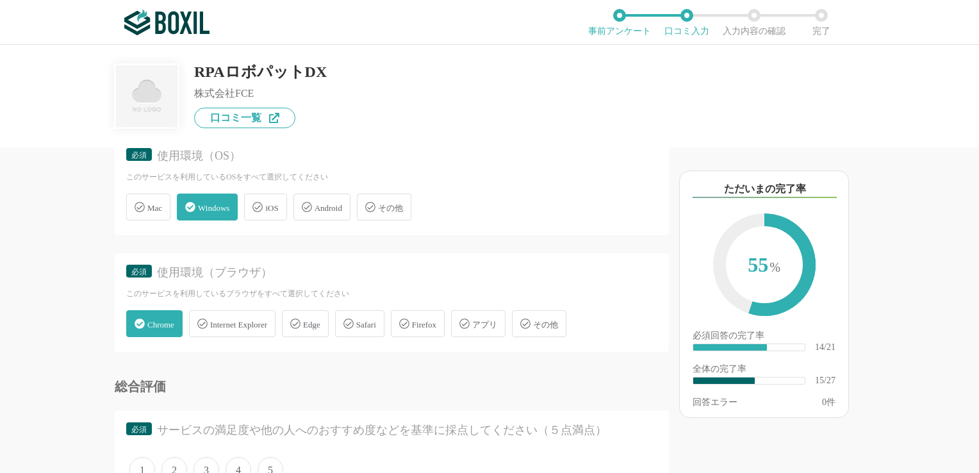
click at [320, 320] on span "Edge" at bounding box center [311, 325] width 17 height 10
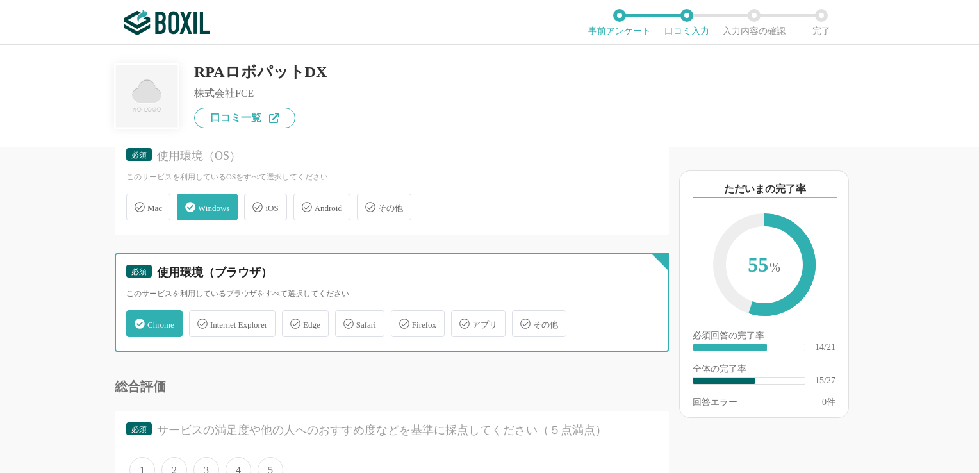
click at [293, 316] on input "Edge" at bounding box center [288, 316] width 8 height 8
checkbox input "true"
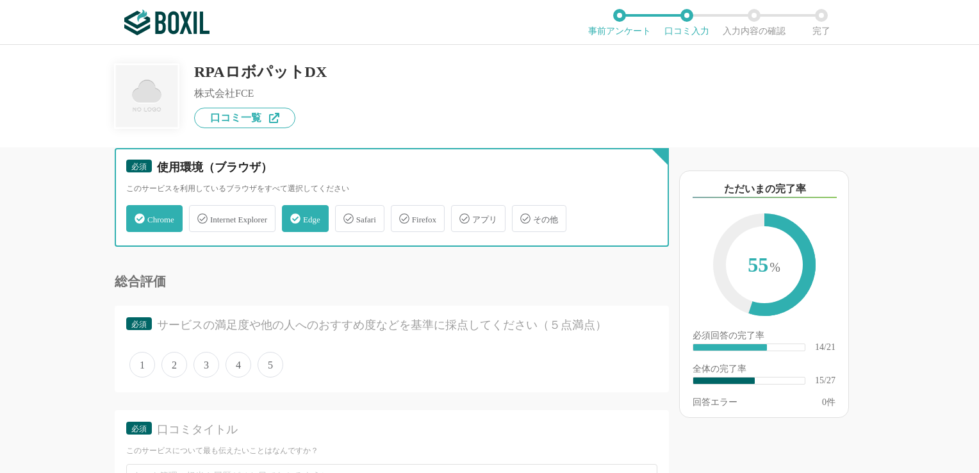
scroll to position [1884, 0]
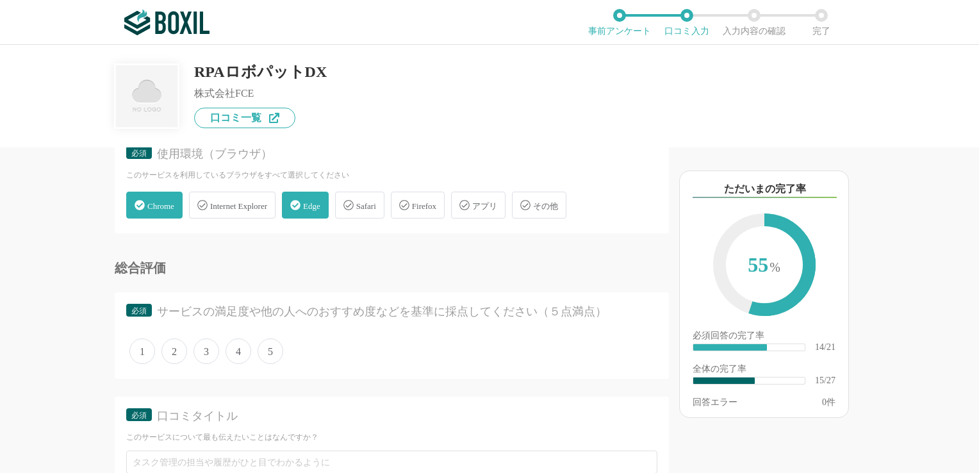
click at [263, 348] on span "5" at bounding box center [270, 351] width 26 height 26
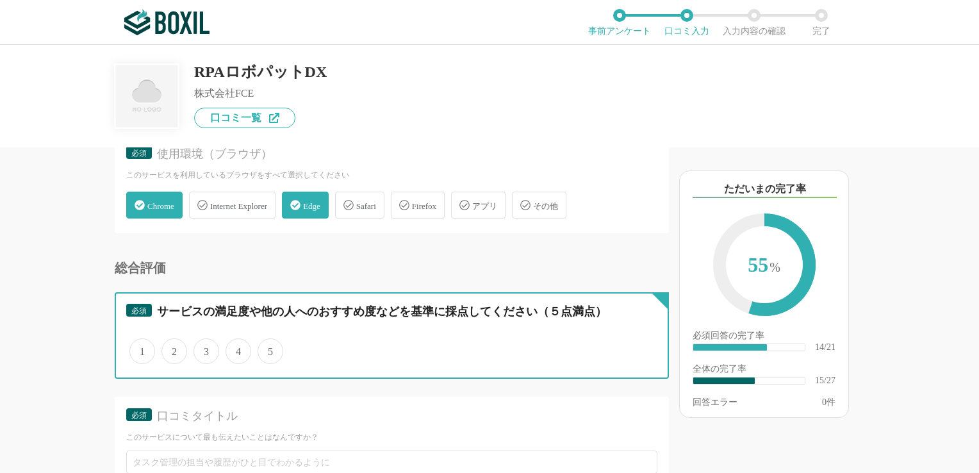
click at [263, 348] on input "5" at bounding box center [265, 344] width 8 height 8
radio input "true"
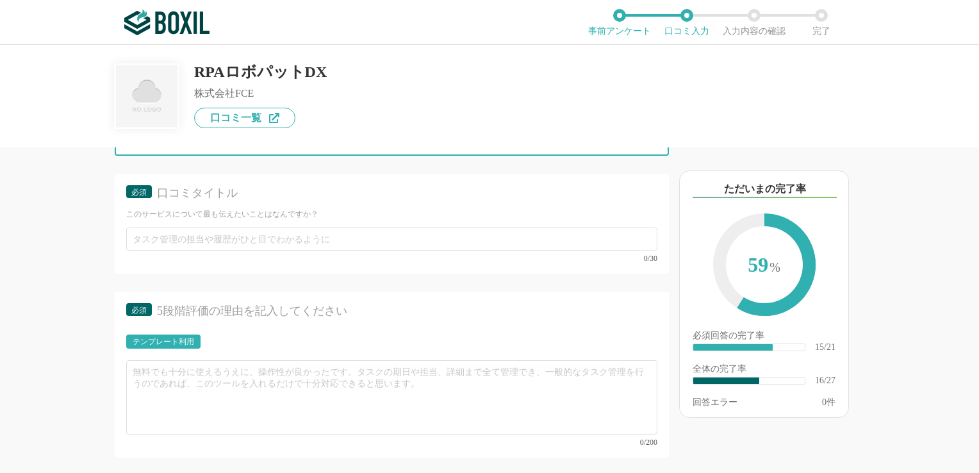
scroll to position [2116, 0]
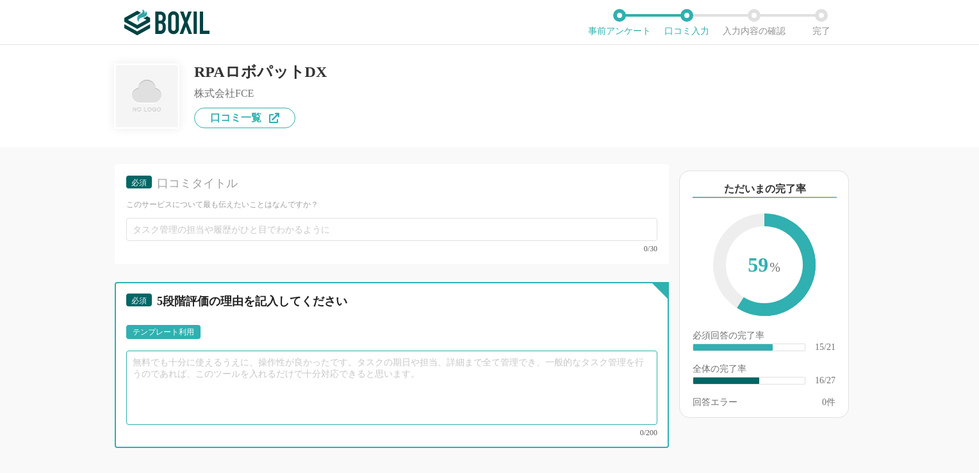
click at [163, 363] on textarea at bounding box center [391, 387] width 531 height 74
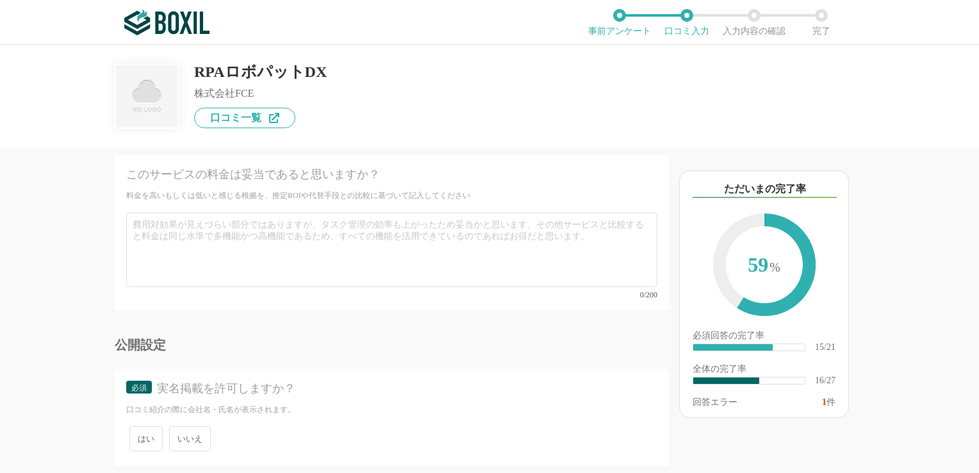
scroll to position [3457, 0]
